Goal: Transaction & Acquisition: Purchase product/service

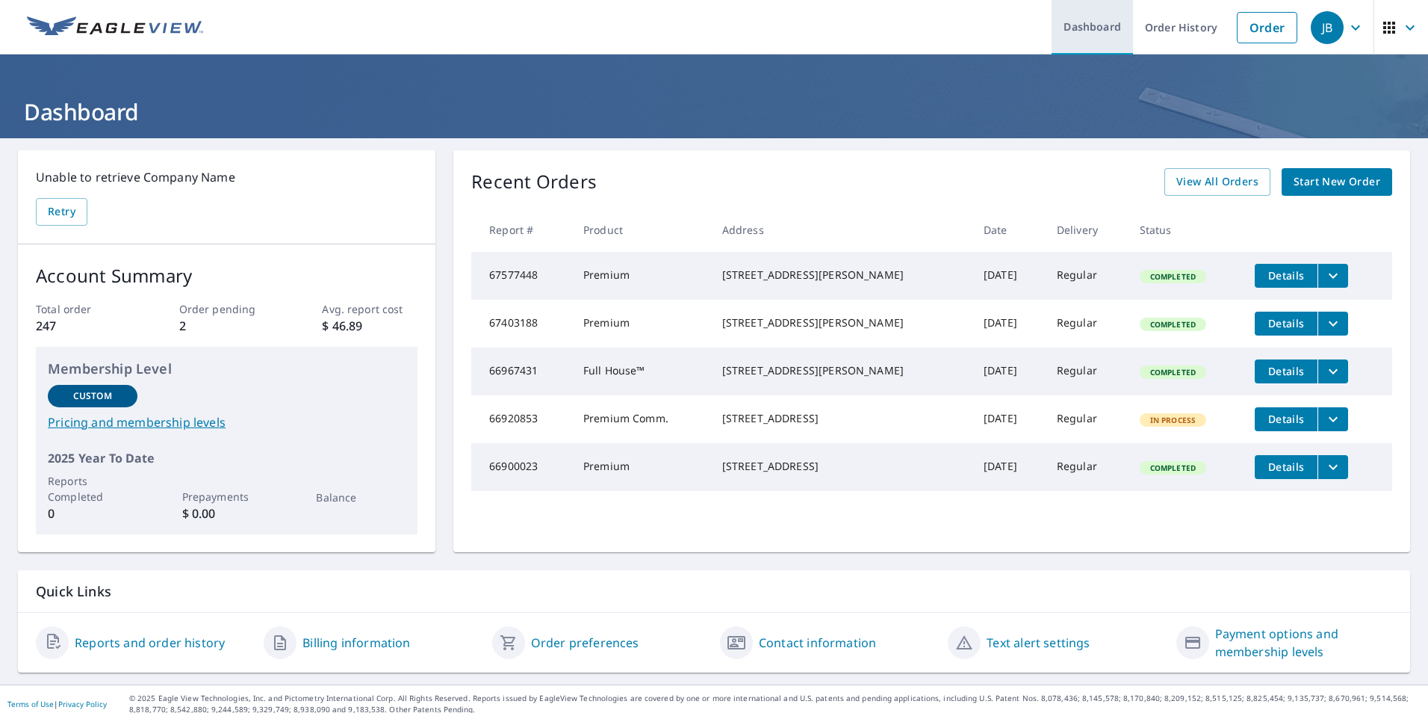
click at [1085, 24] on link "Dashboard" at bounding box center [1092, 27] width 81 height 55
click at [1257, 34] on link "Order" at bounding box center [1267, 27] width 61 height 31
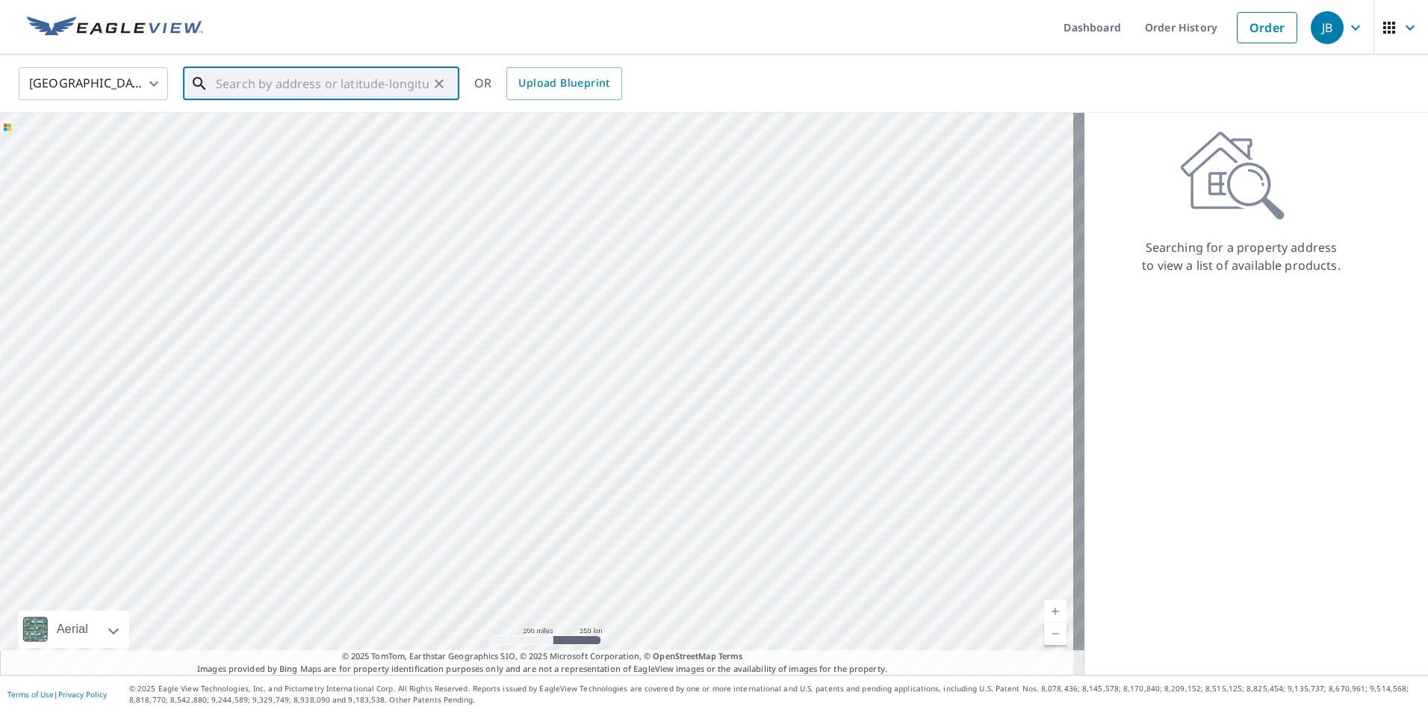
click at [270, 84] on input "text" at bounding box center [322, 84] width 213 height 42
click at [214, 77] on div "​" at bounding box center [321, 83] width 276 height 33
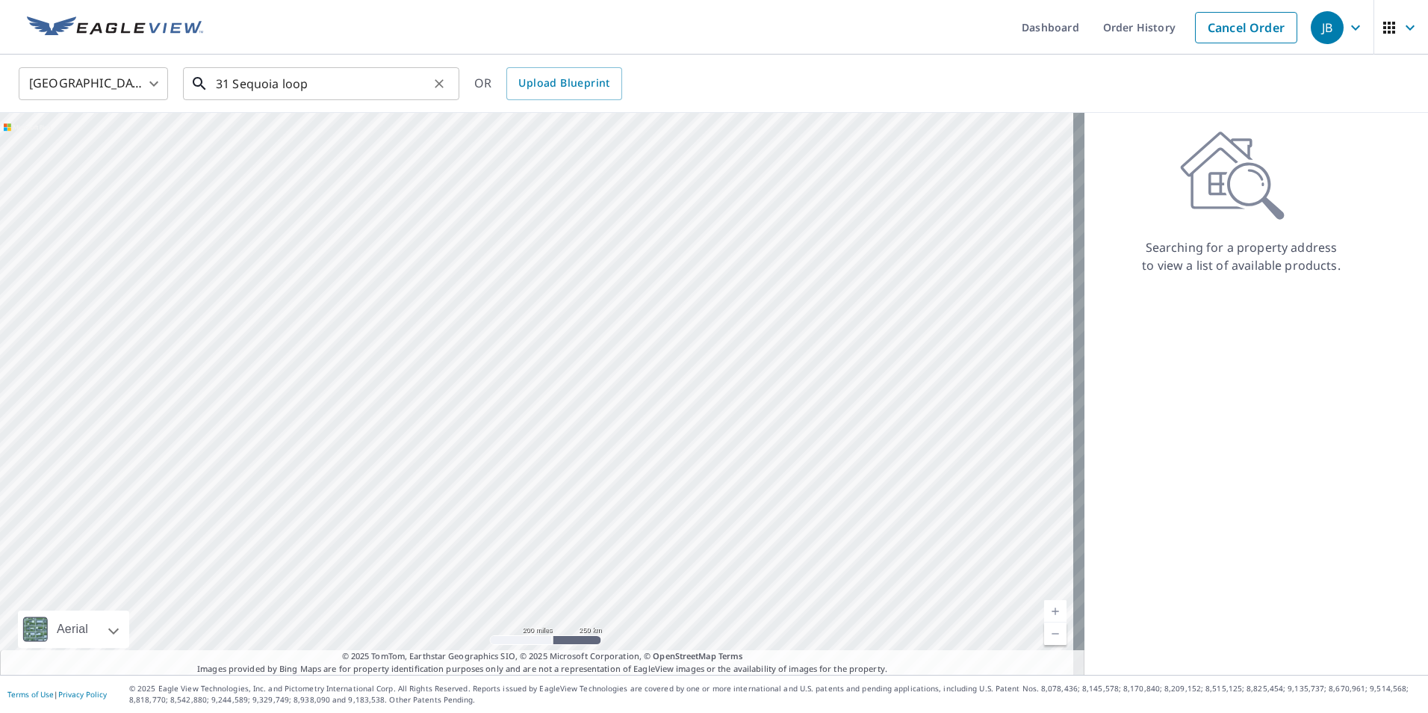
click at [314, 90] on input "31 Sequoia loop" at bounding box center [322, 84] width 213 height 42
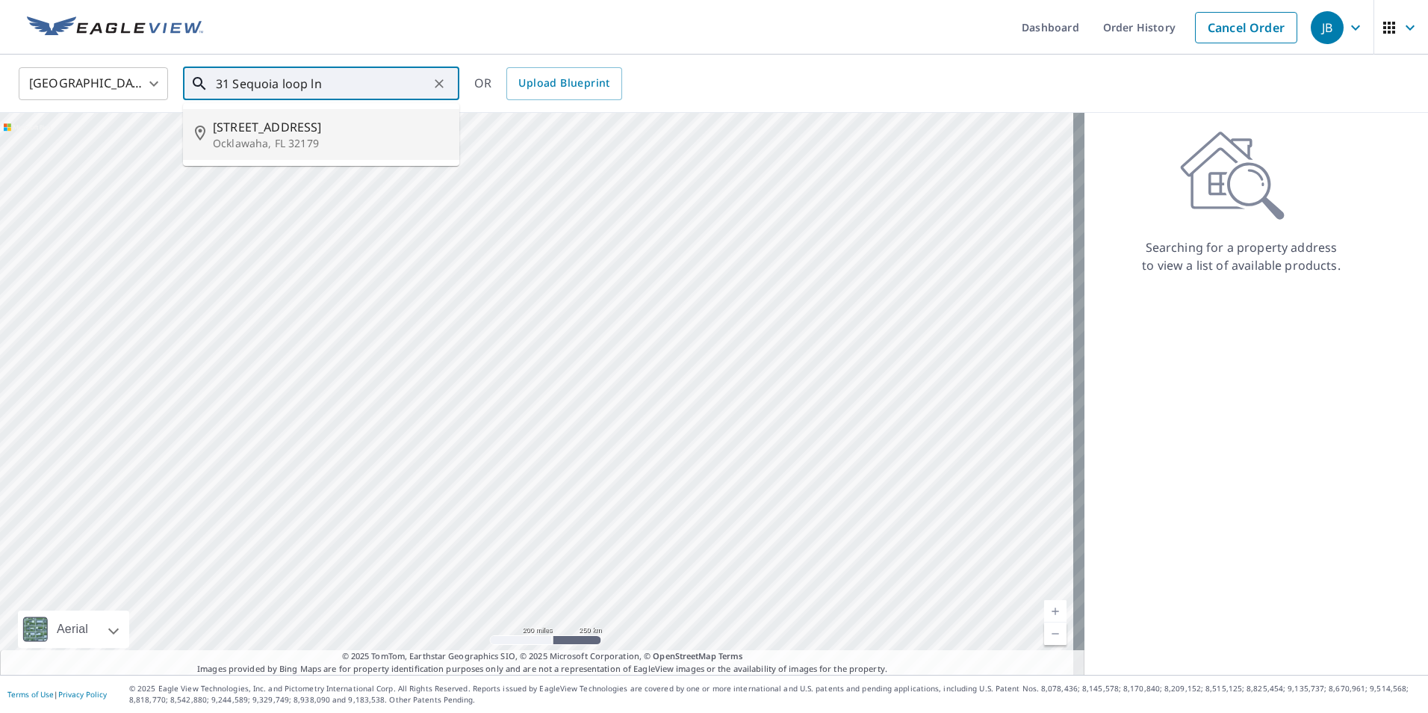
click at [309, 121] on span "[STREET_ADDRESS]" at bounding box center [330, 127] width 235 height 18
type input "[STREET_ADDRESS]"
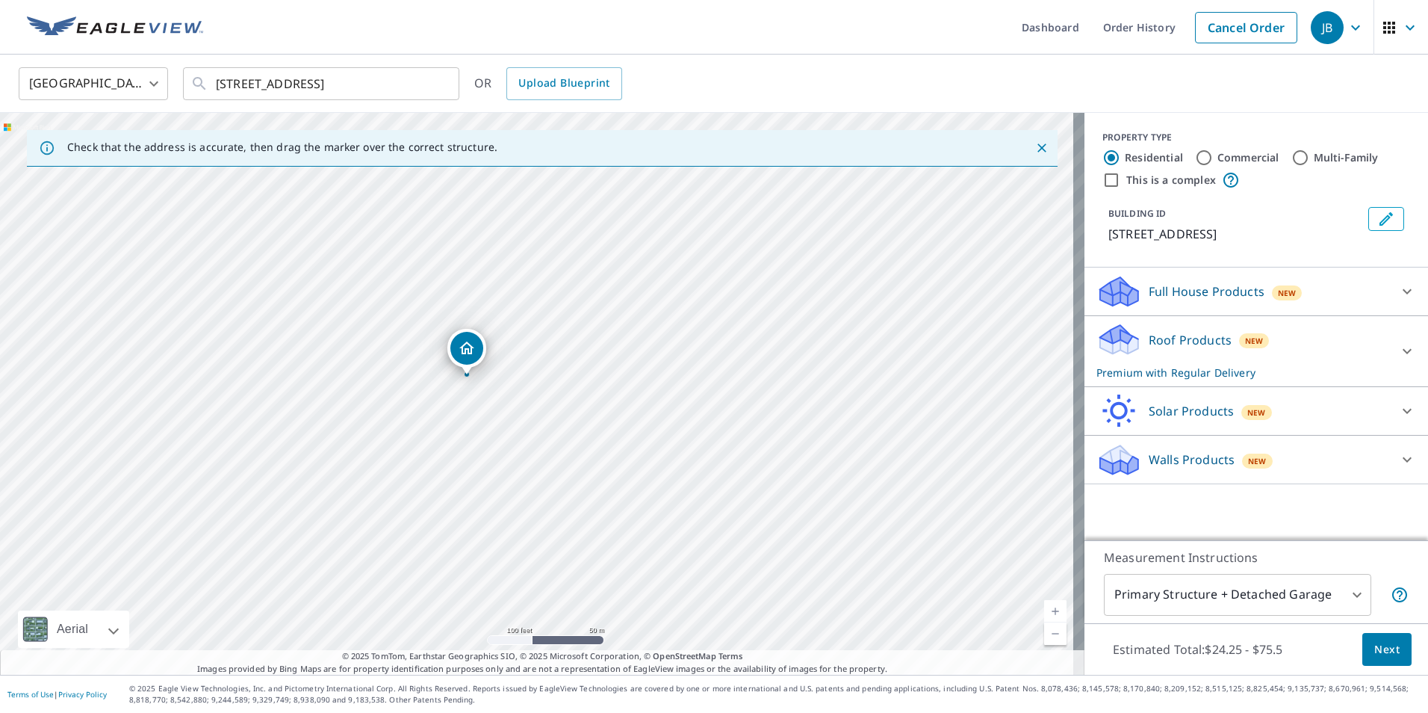
click at [475, 431] on div "[STREET_ADDRESS]" at bounding box center [542, 394] width 1085 height 562
drag, startPoint x: 499, startPoint y: 365, endPoint x: 461, endPoint y: 489, distance: 130.4
click at [461, 489] on div "[STREET_ADDRESS]" at bounding box center [542, 394] width 1085 height 562
drag, startPoint x: 492, startPoint y: 395, endPoint x: 708, endPoint y: 563, distance: 274.2
click at [708, 563] on div "[STREET_ADDRESS]" at bounding box center [542, 394] width 1085 height 562
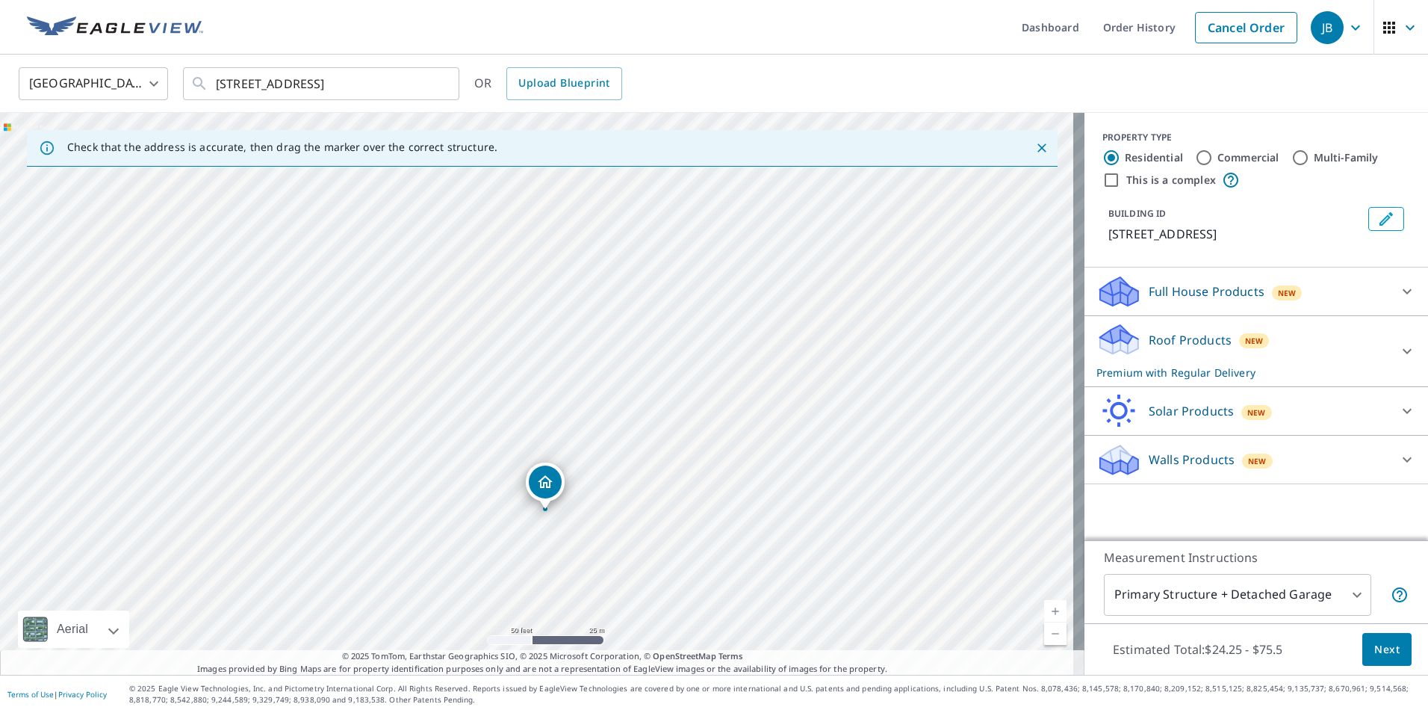
drag, startPoint x: 669, startPoint y: 381, endPoint x: 677, endPoint y: 495, distance: 114.5
click at [677, 495] on div "[STREET_ADDRESS]" at bounding box center [542, 394] width 1085 height 562
drag, startPoint x: 712, startPoint y: 562, endPoint x: 728, endPoint y: 444, distance: 118.3
click at [728, 444] on div "[STREET_ADDRESS]" at bounding box center [542, 394] width 1085 height 562
drag, startPoint x: 515, startPoint y: 256, endPoint x: 368, endPoint y: 450, distance: 243.5
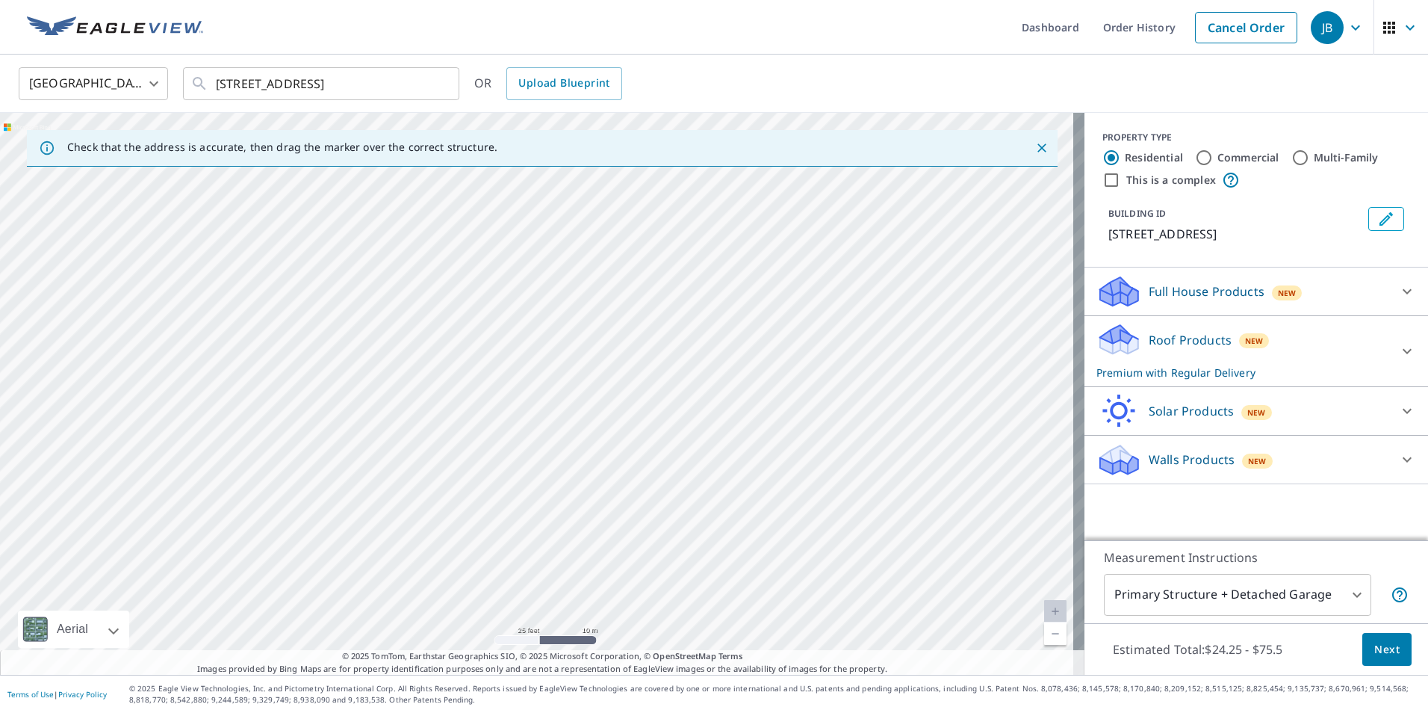
click at [368, 450] on div "[STREET_ADDRESS]" at bounding box center [542, 394] width 1085 height 562
click at [436, 86] on icon "Clear" at bounding box center [439, 83] width 9 height 9
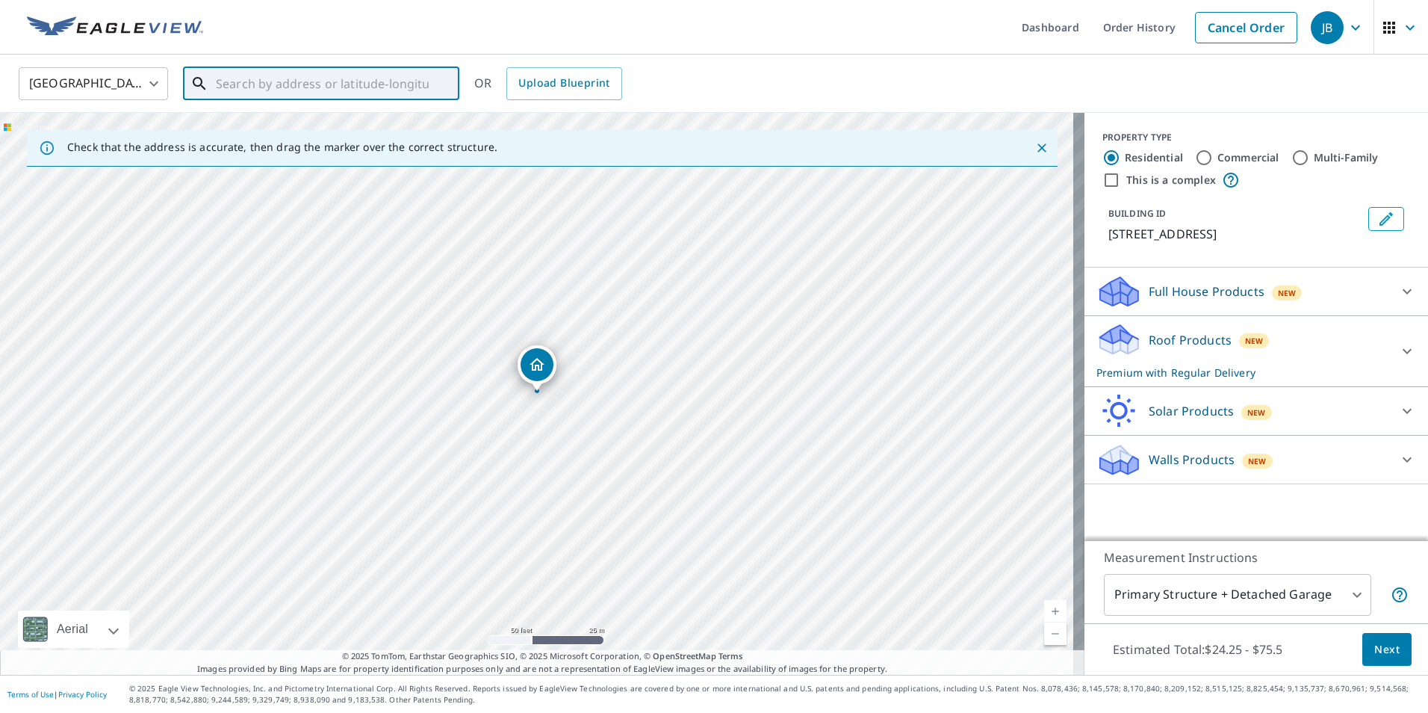
click at [226, 84] on input "text" at bounding box center [322, 84] width 213 height 42
click at [357, 79] on input "31 sequoia loop place" at bounding box center [322, 84] width 213 height 42
click at [386, 83] on input "31 sequoia loop place" at bounding box center [322, 84] width 213 height 42
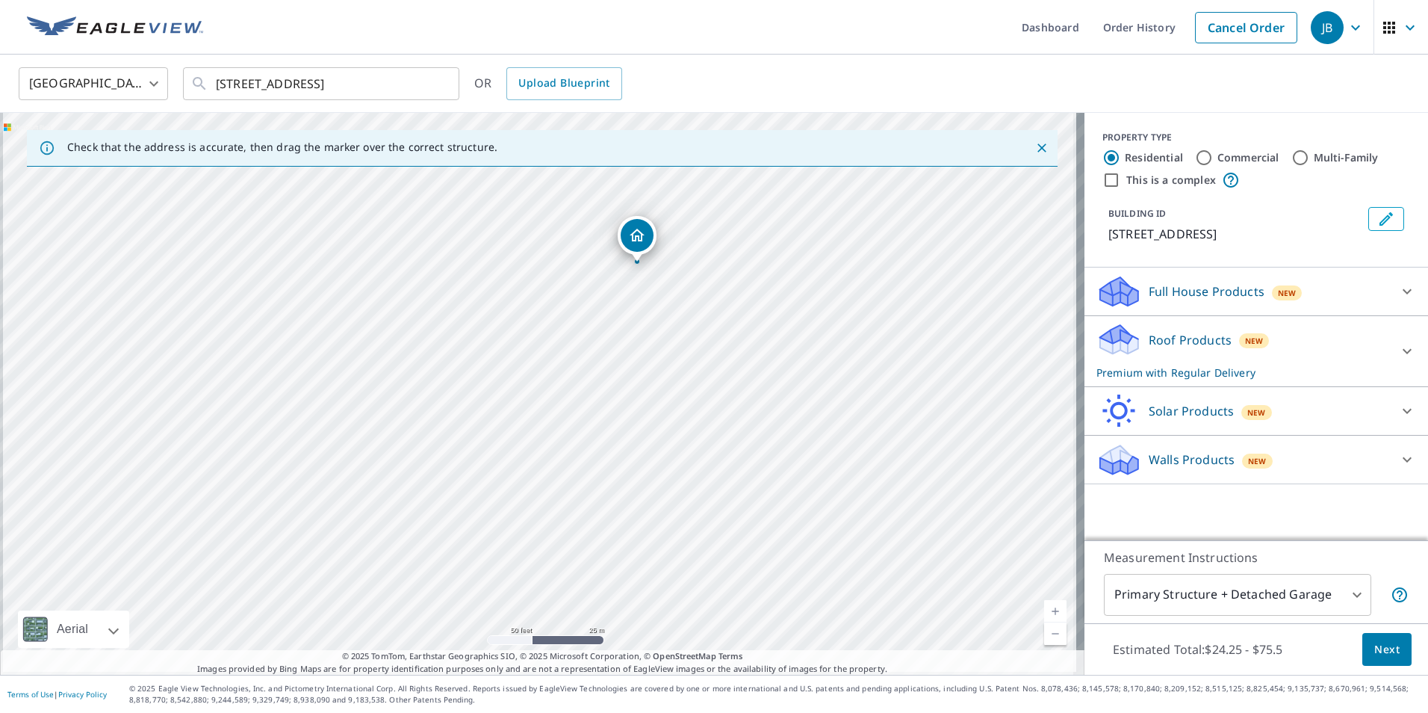
drag, startPoint x: 431, startPoint y: 426, endPoint x: 539, endPoint y: 332, distance: 142.9
click at [532, 315] on div "[STREET_ADDRESS]" at bounding box center [542, 394] width 1085 height 562
drag, startPoint x: 418, startPoint y: 360, endPoint x: 385, endPoint y: 316, distance: 55.4
click at [385, 316] on div "[STREET_ADDRESS]" at bounding box center [542, 394] width 1085 height 562
click at [243, 326] on div "[STREET_ADDRESS]" at bounding box center [542, 394] width 1085 height 562
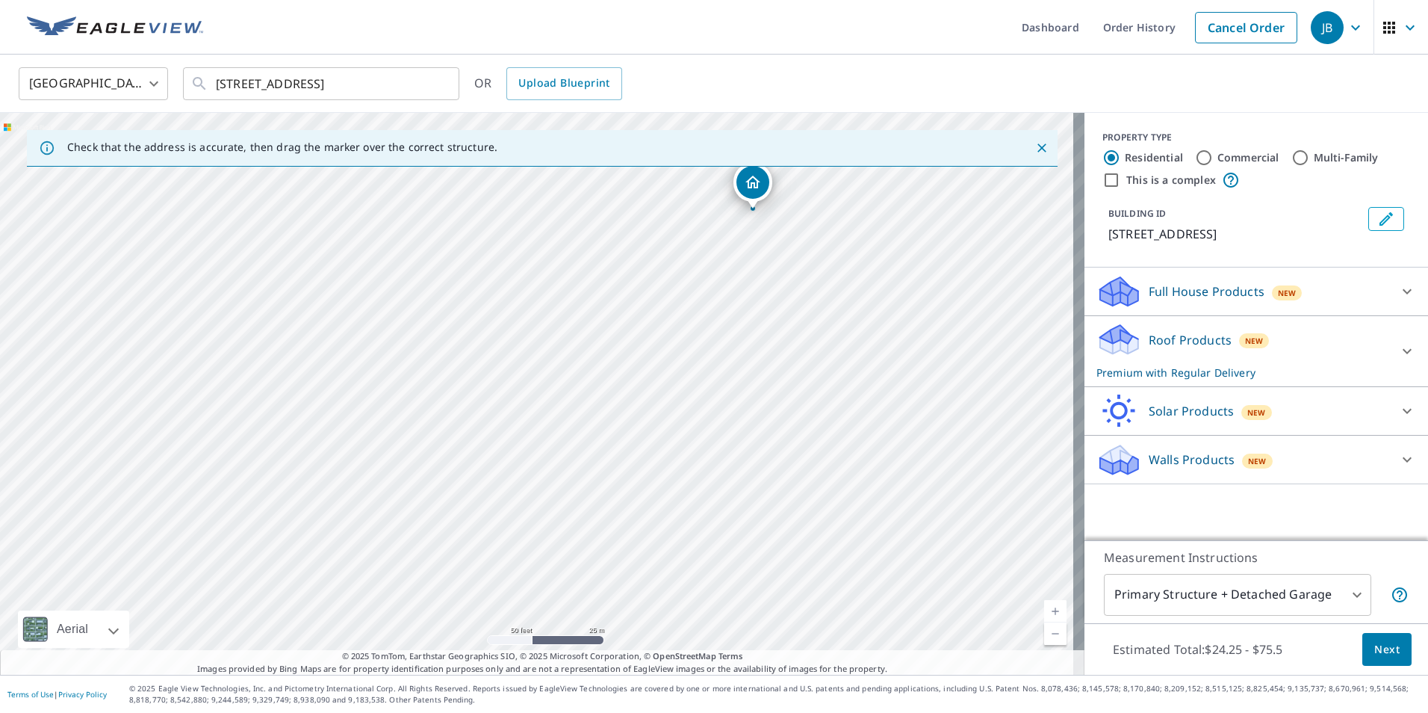
drag, startPoint x: 509, startPoint y: 334, endPoint x: 643, endPoint y: 244, distance: 162.0
click at [643, 244] on div "[STREET_ADDRESS]" at bounding box center [542, 394] width 1085 height 562
drag, startPoint x: 705, startPoint y: 341, endPoint x: 733, endPoint y: 529, distance: 190.3
click at [733, 529] on div "[STREET_ADDRESS]" at bounding box center [542, 394] width 1085 height 562
click at [237, 84] on input "[STREET_ADDRESS]" at bounding box center [322, 84] width 213 height 42
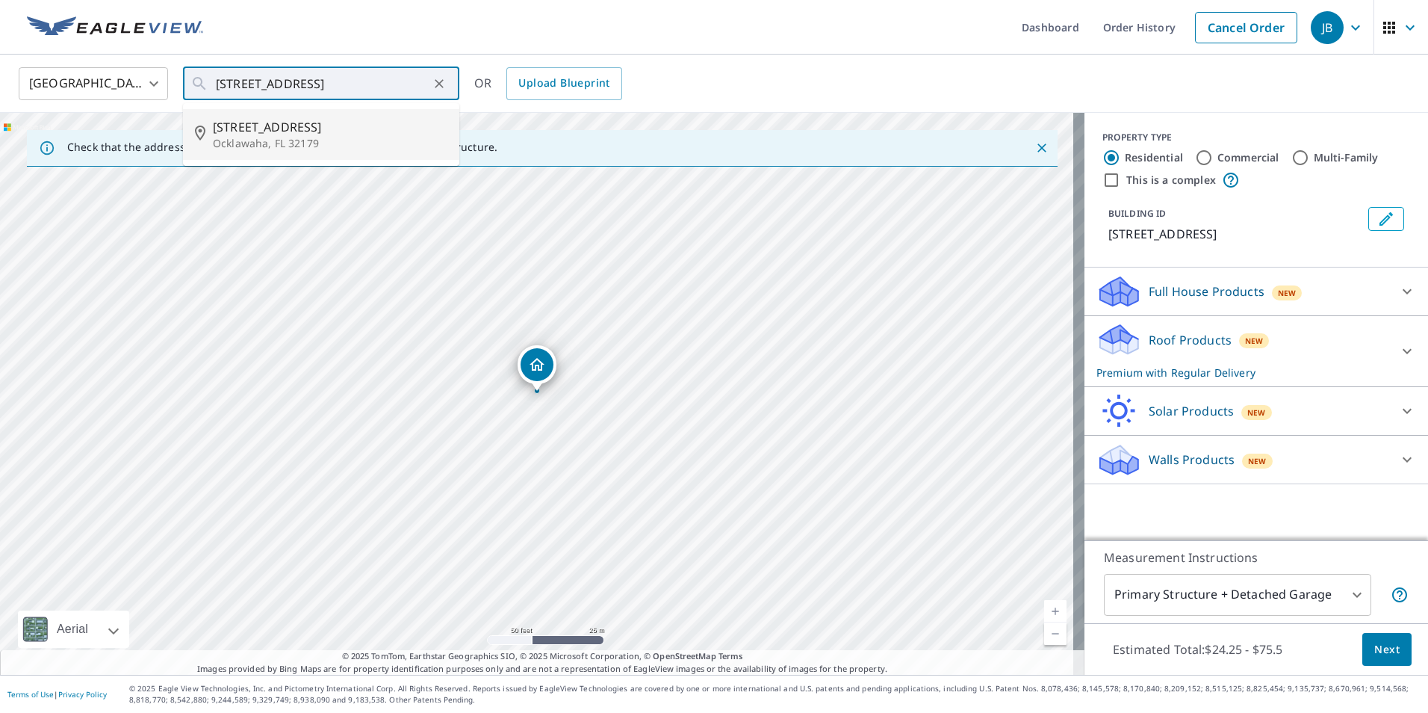
type input "[STREET_ADDRESS]"
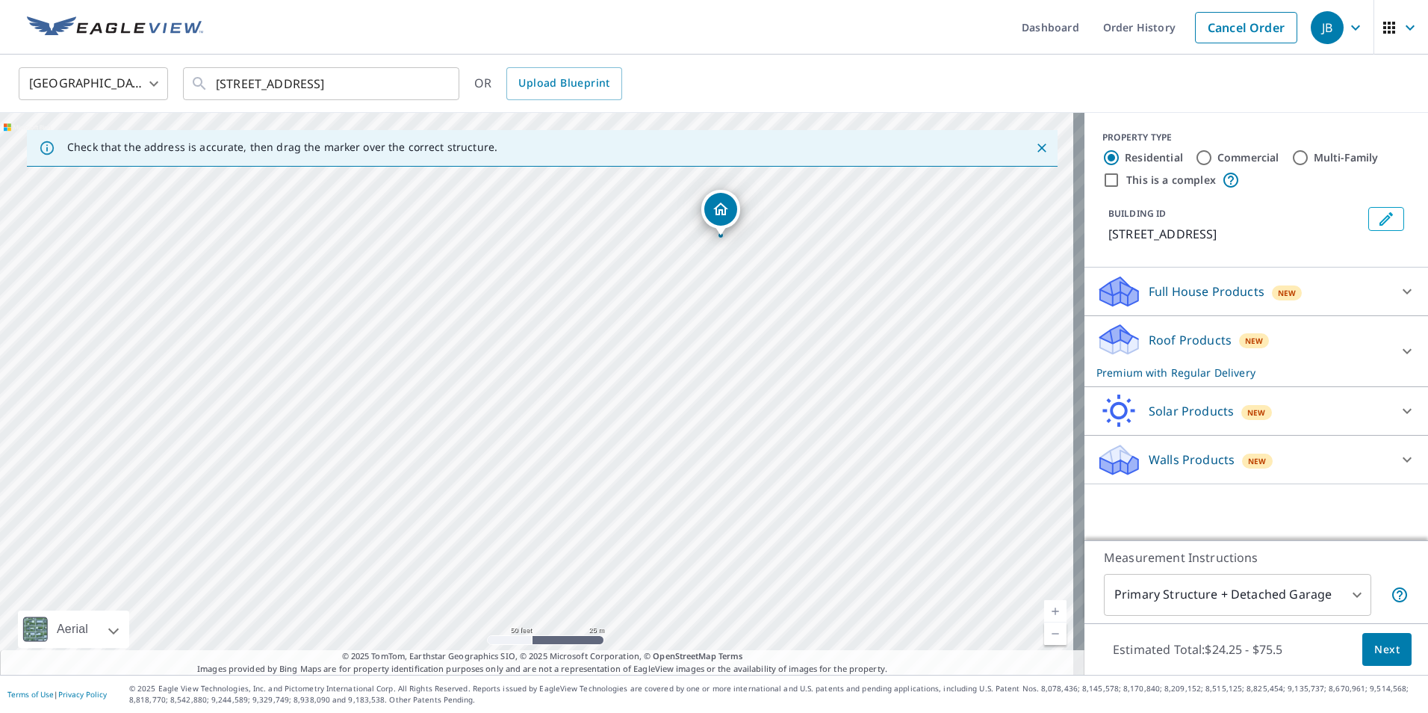
drag, startPoint x: 309, startPoint y: 413, endPoint x: 526, endPoint y: 303, distance: 243.9
click at [522, 298] on div "[STREET_ADDRESS]" at bounding box center [542, 394] width 1085 height 562
drag, startPoint x: 539, startPoint y: 415, endPoint x: 666, endPoint y: 326, distance: 155.0
click at [666, 326] on div "[STREET_ADDRESS]" at bounding box center [542, 394] width 1085 height 562
